Goal: Transaction & Acquisition: Purchase product/service

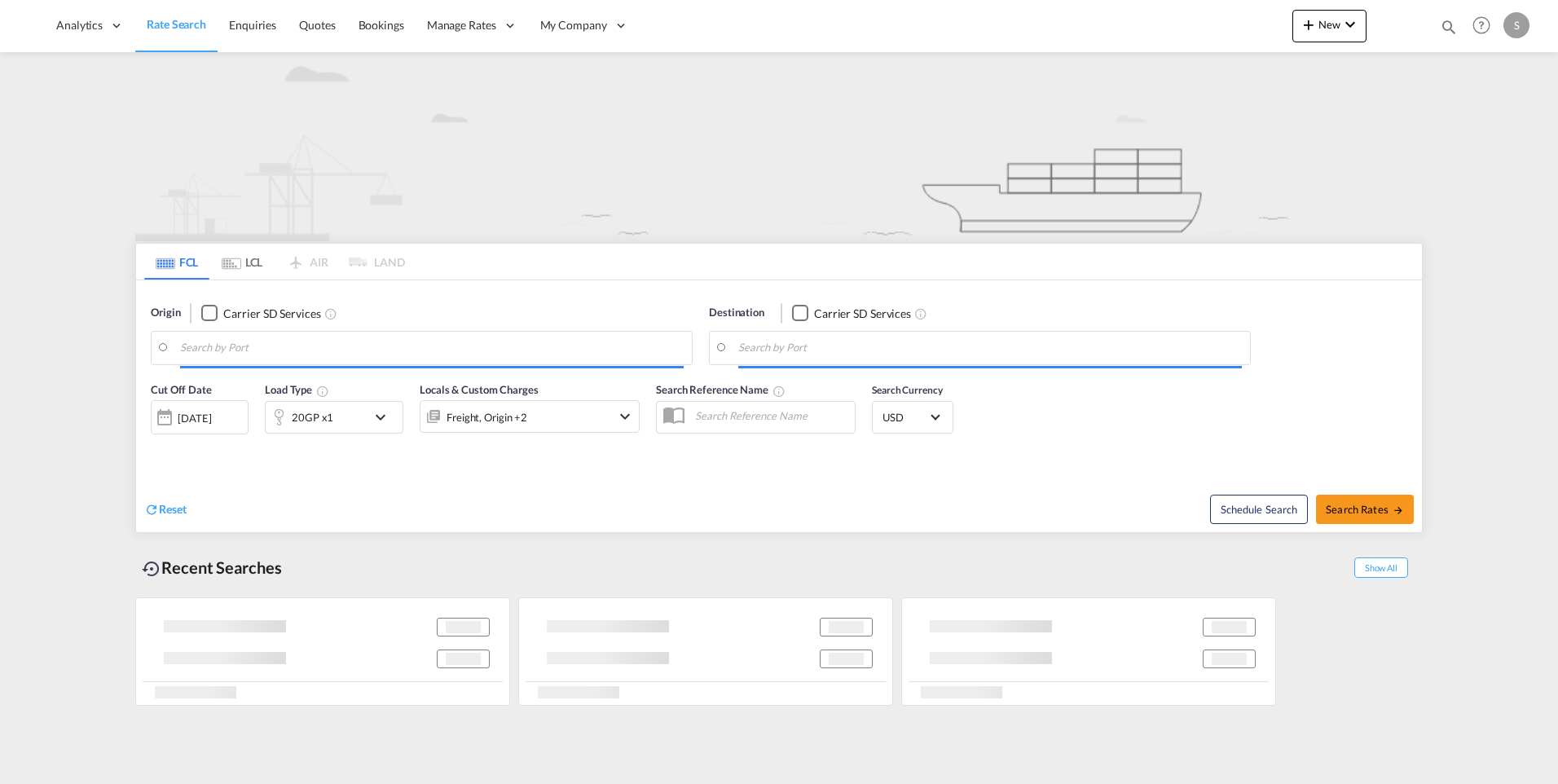
type input "[GEOGRAPHIC_DATA] ([GEOGRAPHIC_DATA]), [GEOGRAPHIC_DATA]"
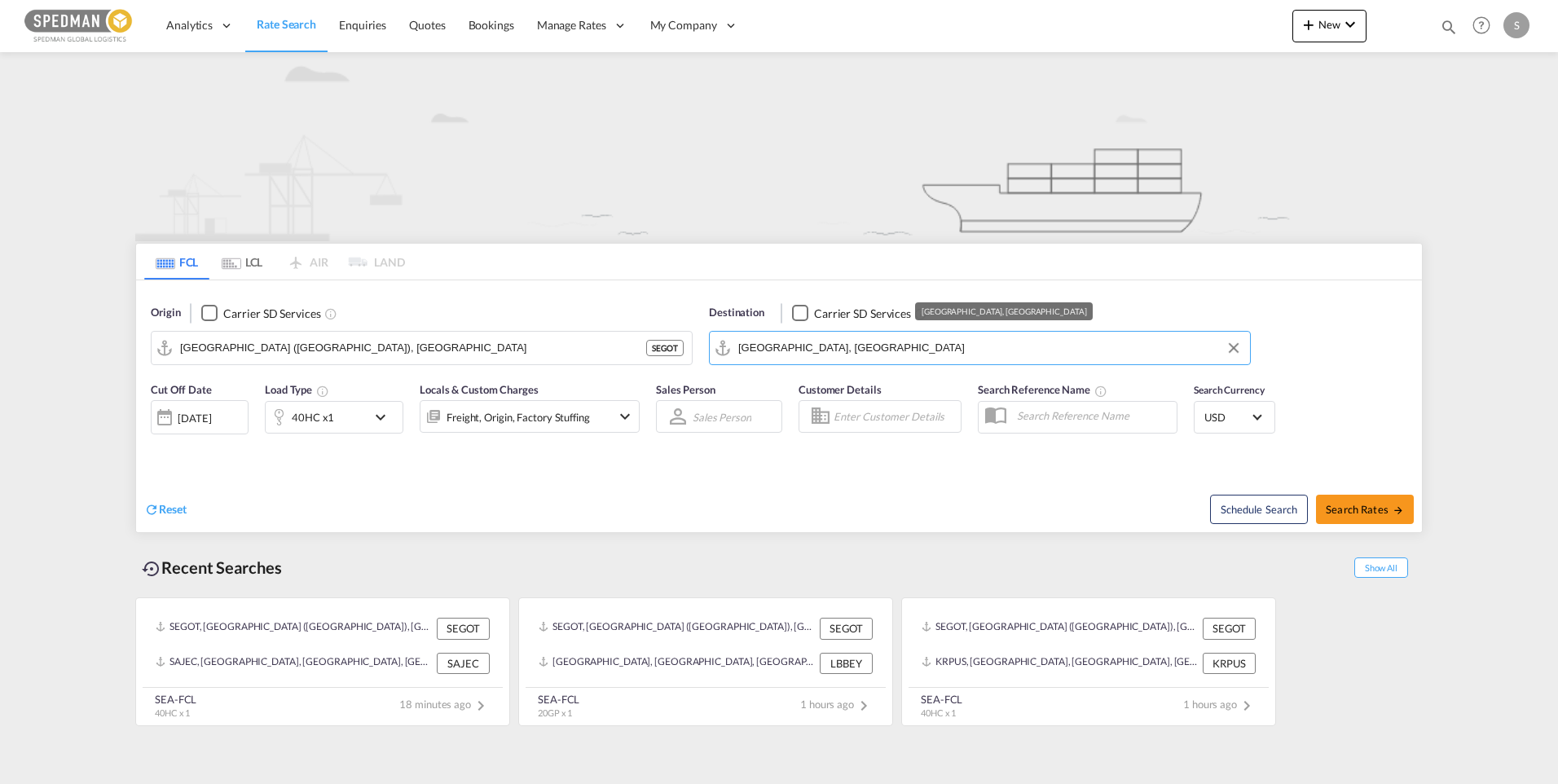
drag, startPoint x: 935, startPoint y: 352, endPoint x: 663, endPoint y: 351, distance: 272.0
click at [663, 351] on div "Origin Carrier SD Services Gothenburg (Goteborg), SEGOT SEGOT Destination Carri…" at bounding box center [779, 326] width 1285 height 92
drag, startPoint x: 932, startPoint y: 350, endPoint x: 720, endPoint y: 346, distance: 212.0
click at [720, 346] on md-input-container "JAZAN ECONOMIC CITY, SAJEC" at bounding box center [980, 348] width 540 height 32
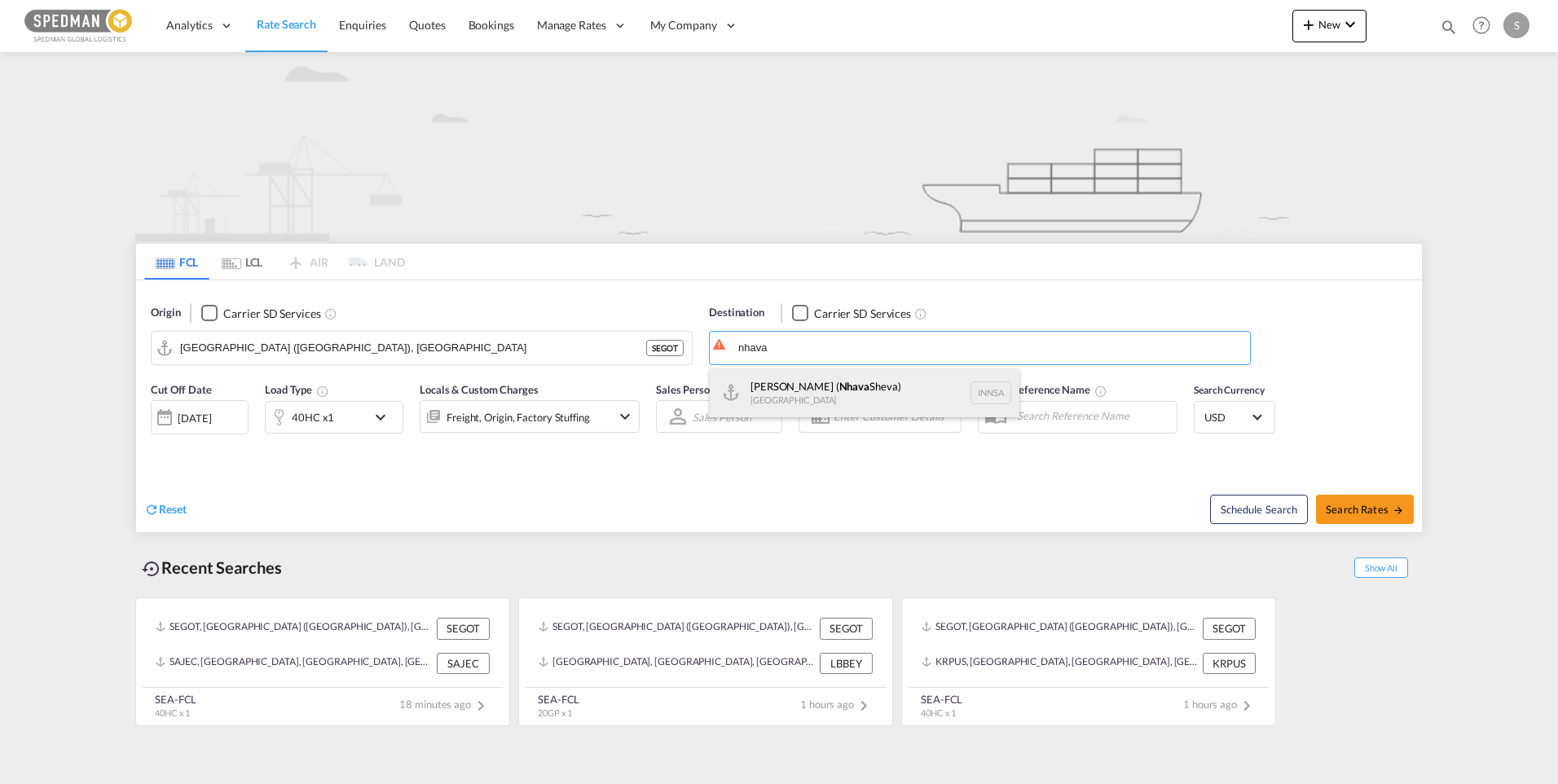
click at [832, 385] on div "Jawaharlal Nehru ( Nhava Sheva) India INNSA" at bounding box center [864, 392] width 310 height 49
type input "Jawaharlal Nehru (Nhava Sheva), INNSA"
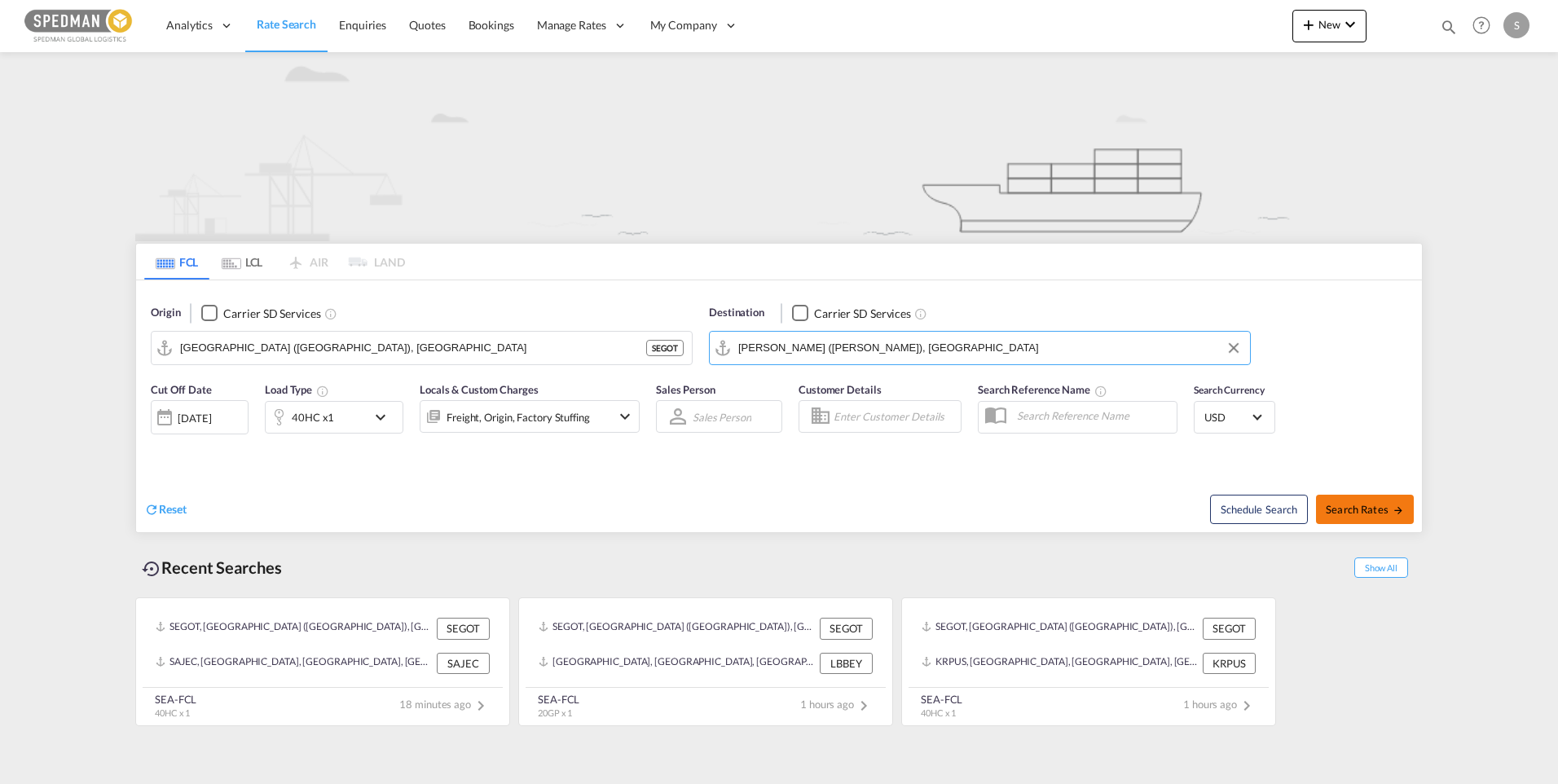
click at [1379, 511] on span "Search Rates" at bounding box center [1365, 510] width 78 height 13
type input "SEGOT to INNSA / 2 Sep 2025"
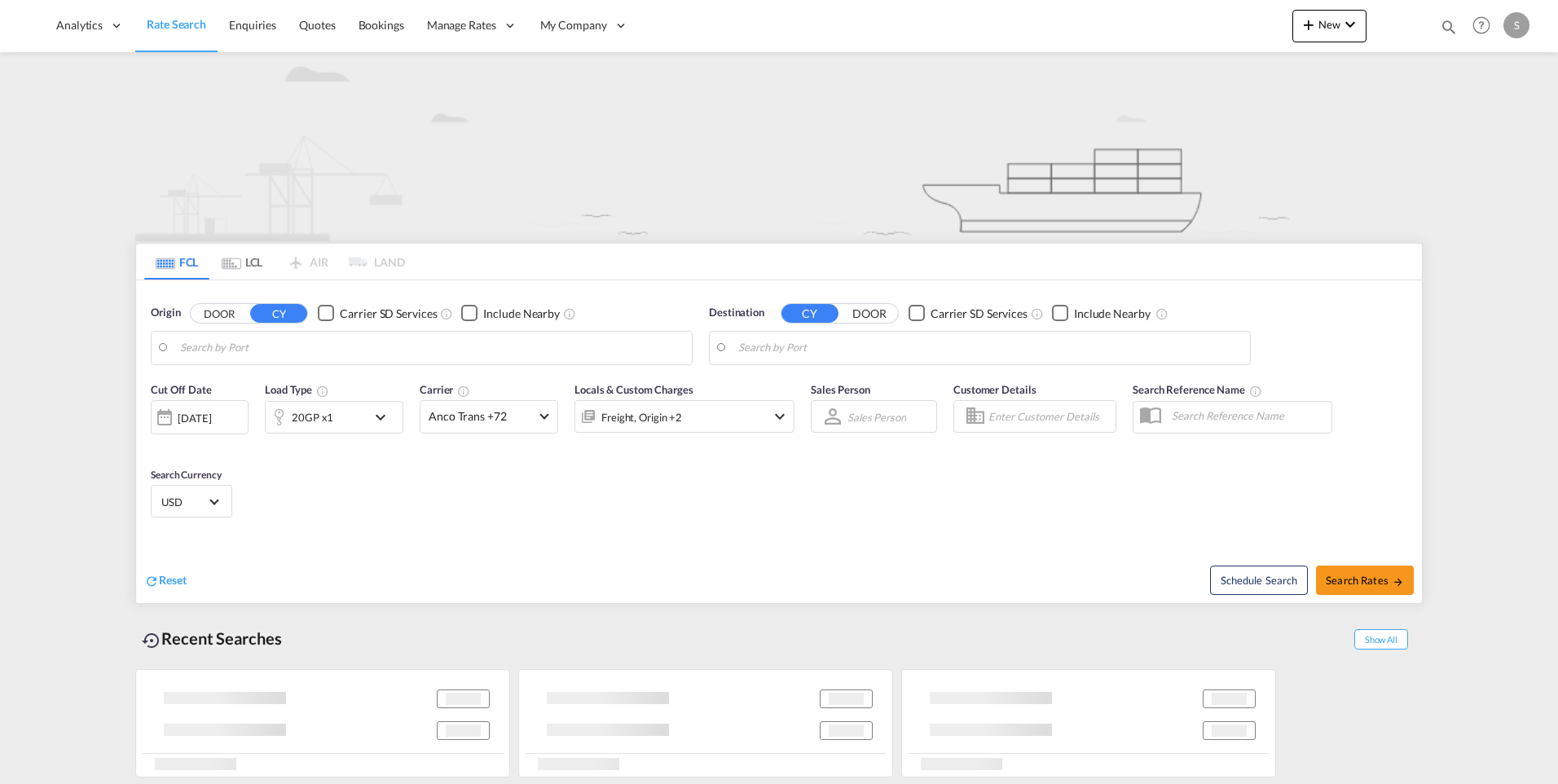
type input "Gothenburg (Goteborg), SEGOT"
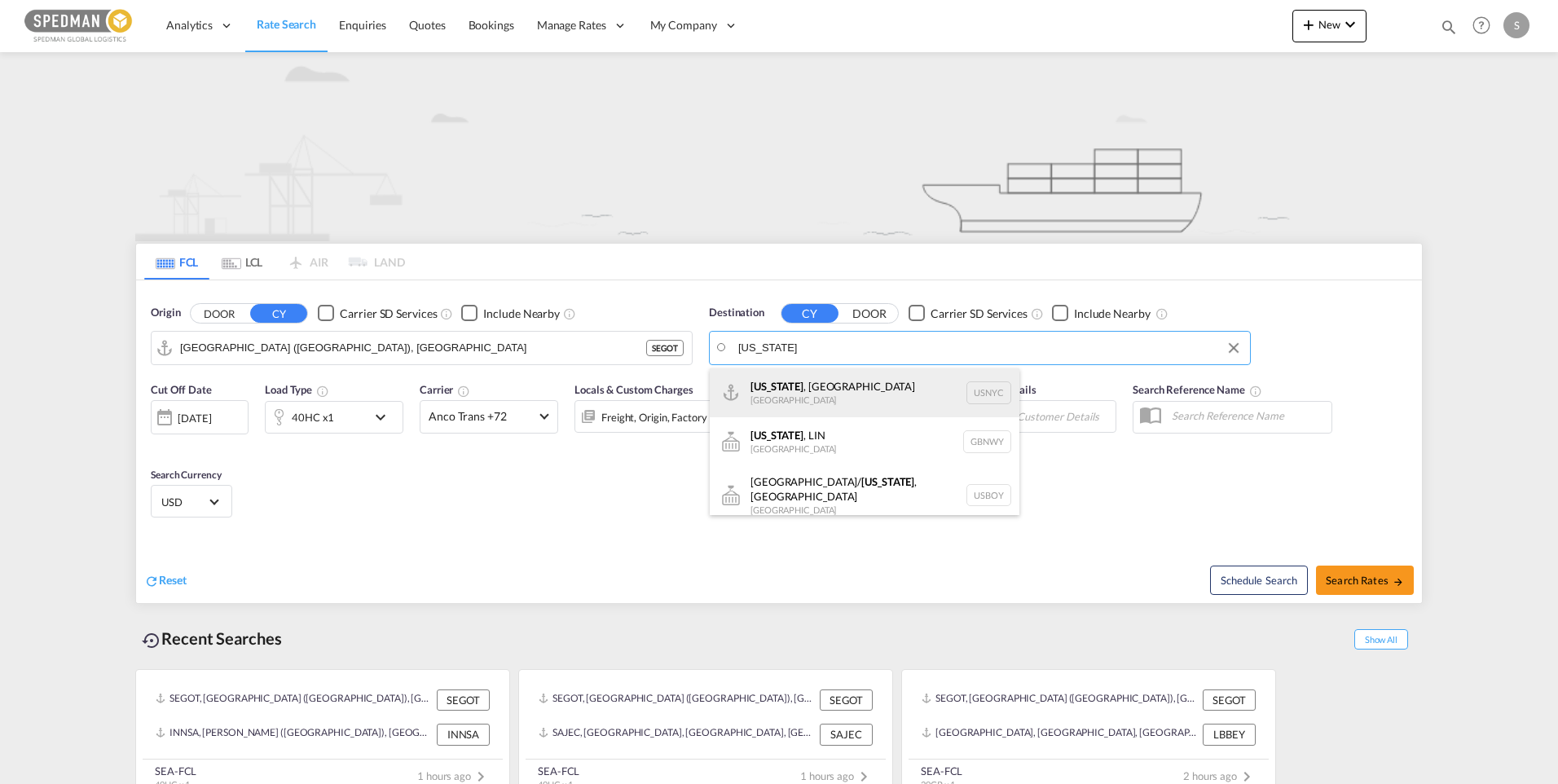
click at [829, 386] on div "New York , NY United States USNYC" at bounding box center [864, 392] width 310 height 49
type input "New York, NY, USNYC"
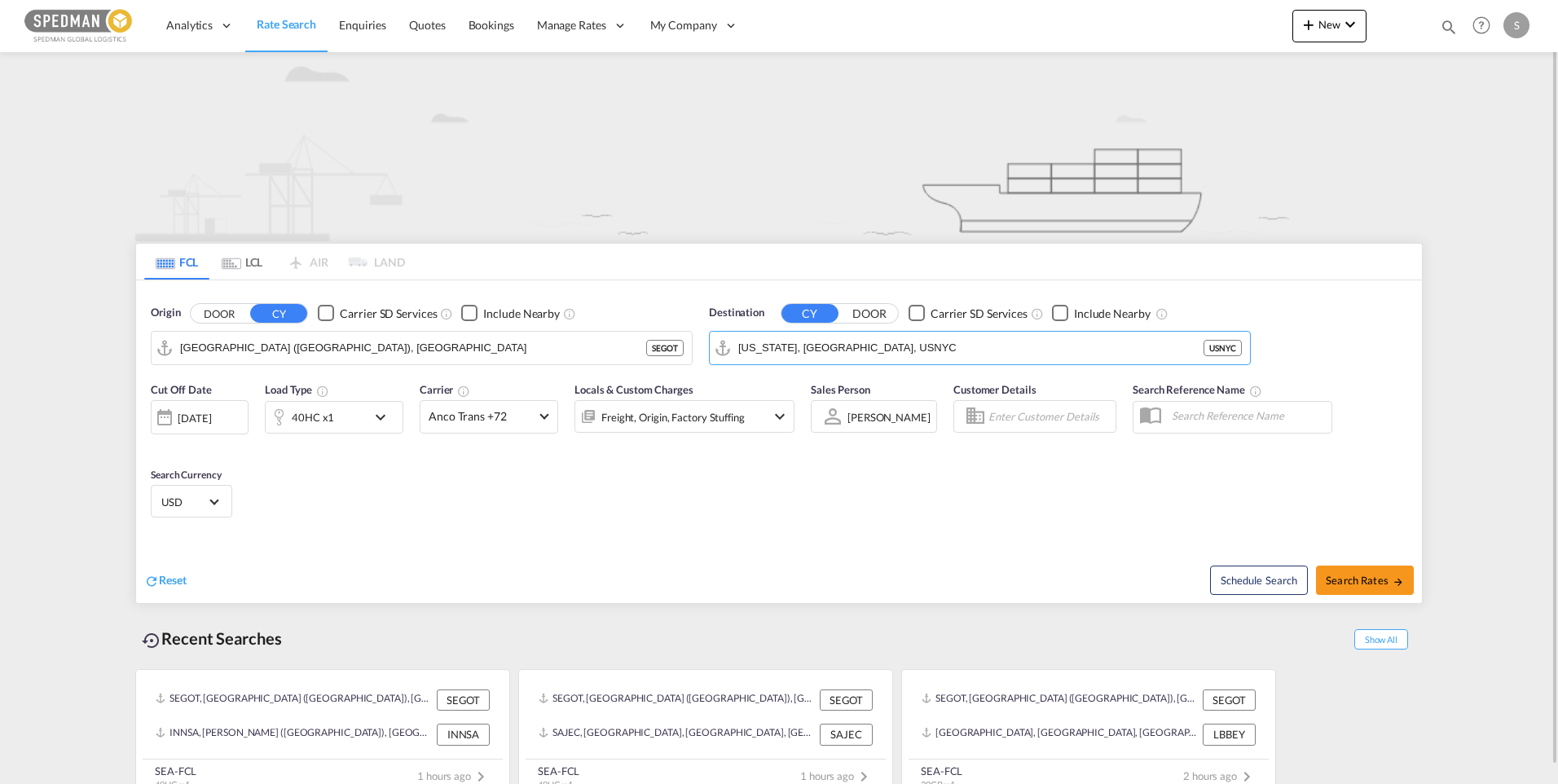
click at [390, 412] on md-icon "icon-chevron-down" at bounding box center [384, 417] width 28 height 20
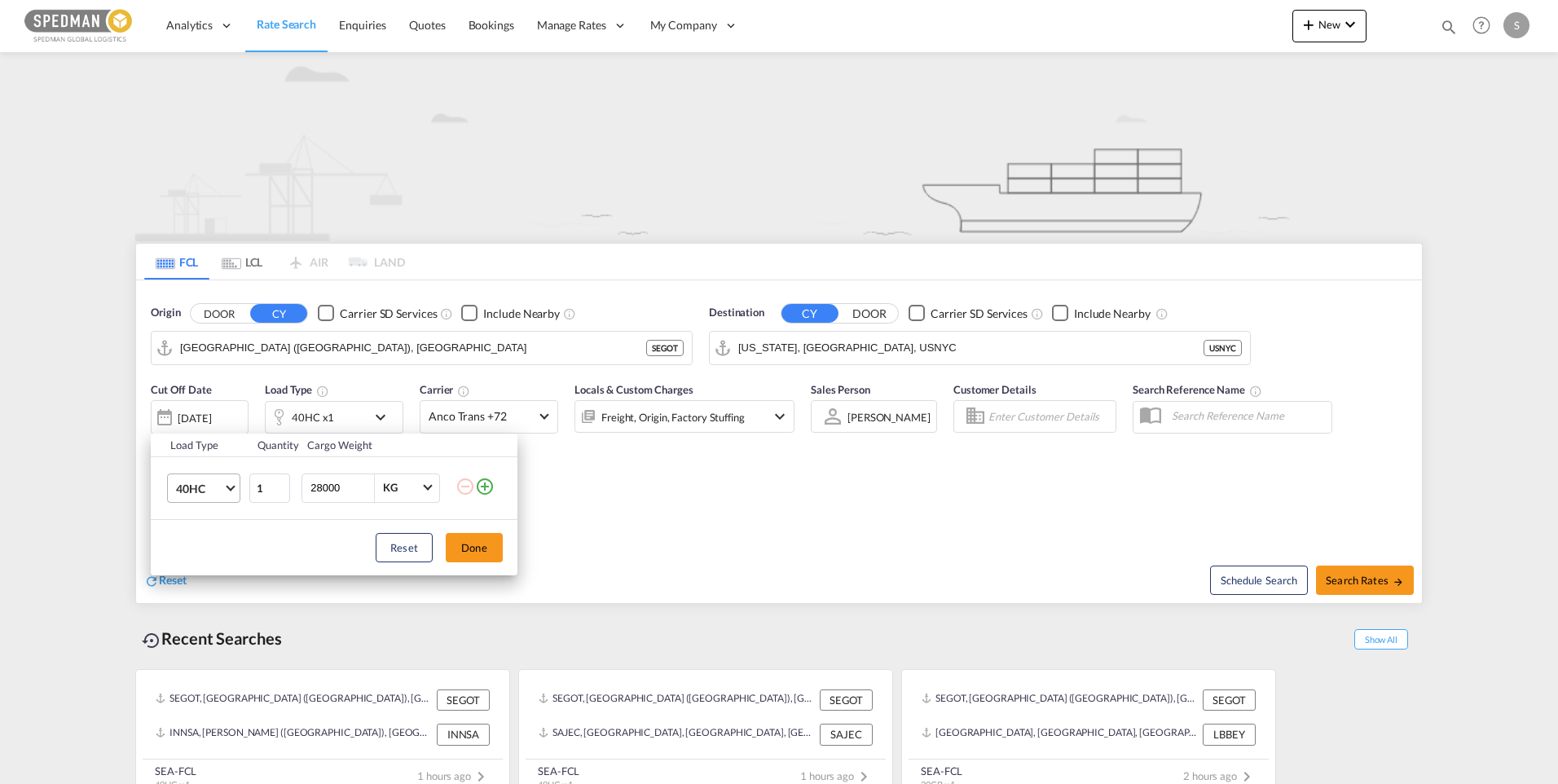
click at [225, 492] on md-select-value "40HC" at bounding box center [207, 488] width 65 height 28
click at [209, 401] on md-option "20GP" at bounding box center [218, 410] width 111 height 39
click at [475, 554] on button "Done" at bounding box center [475, 547] width 57 height 30
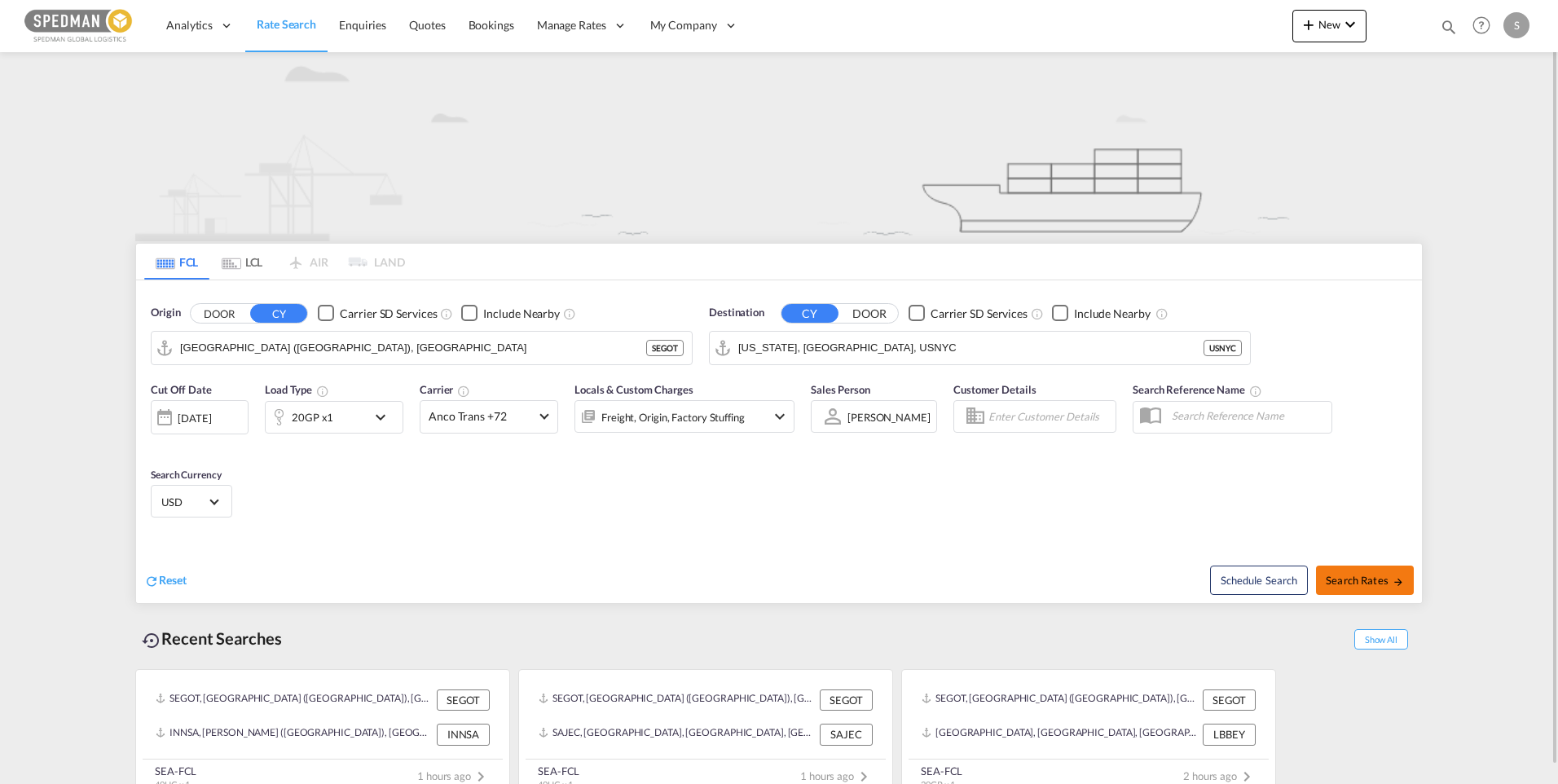
click at [1372, 583] on span "Search Rates" at bounding box center [1365, 580] width 78 height 13
type input "SEGOT to USNYC / 2 Sep 2025"
